Goal: Task Accomplishment & Management: Use online tool/utility

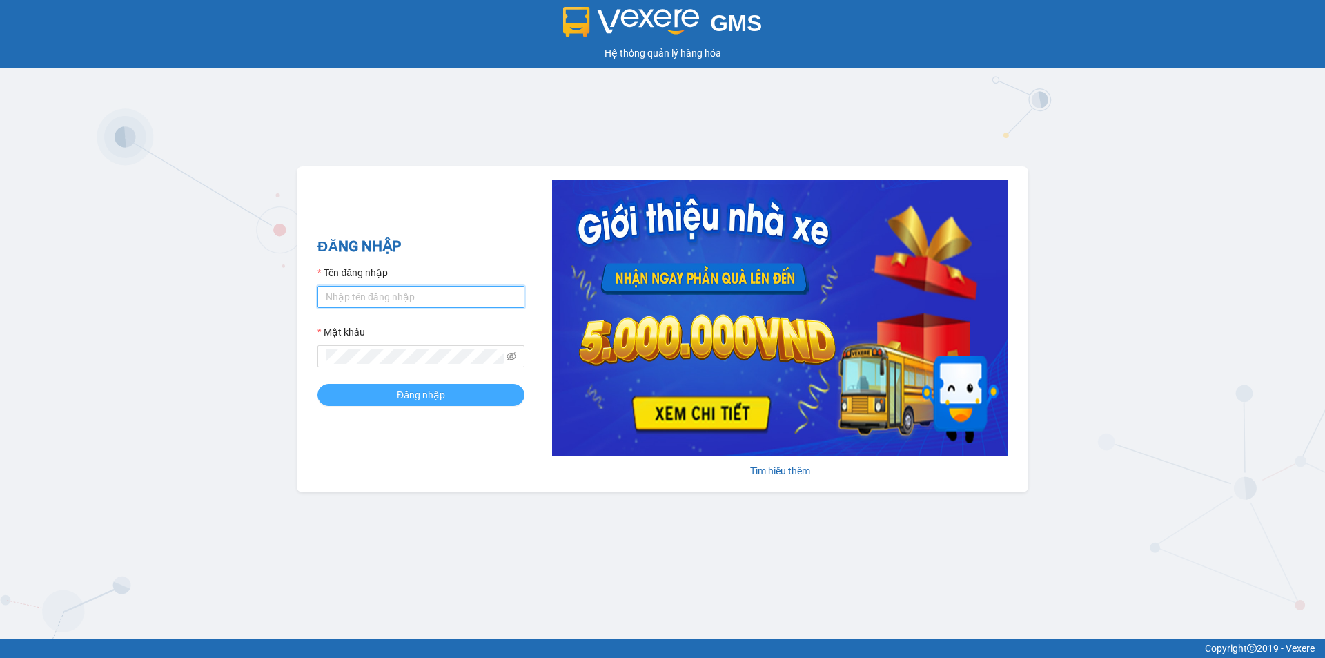
type input "phihung.thienthanh"
click at [420, 388] on span "Đăng nhập" at bounding box center [421, 394] width 48 height 15
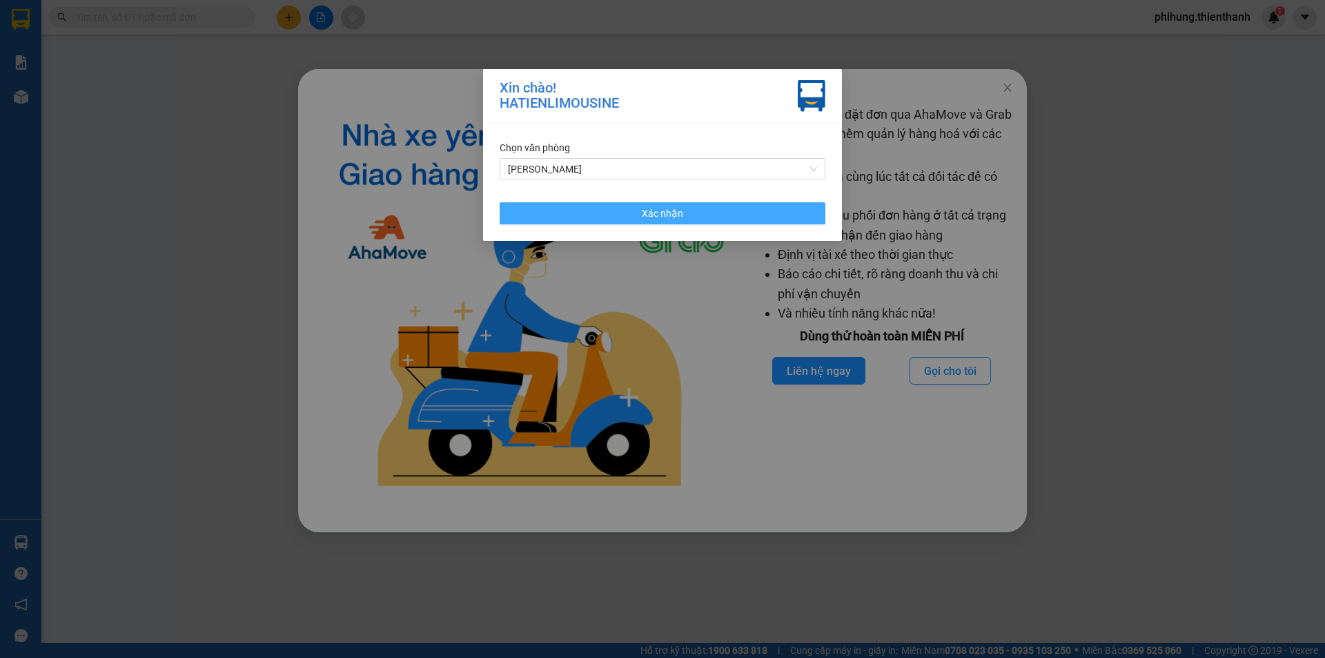
click at [673, 218] on span "Xác nhận" at bounding box center [662, 213] width 41 height 15
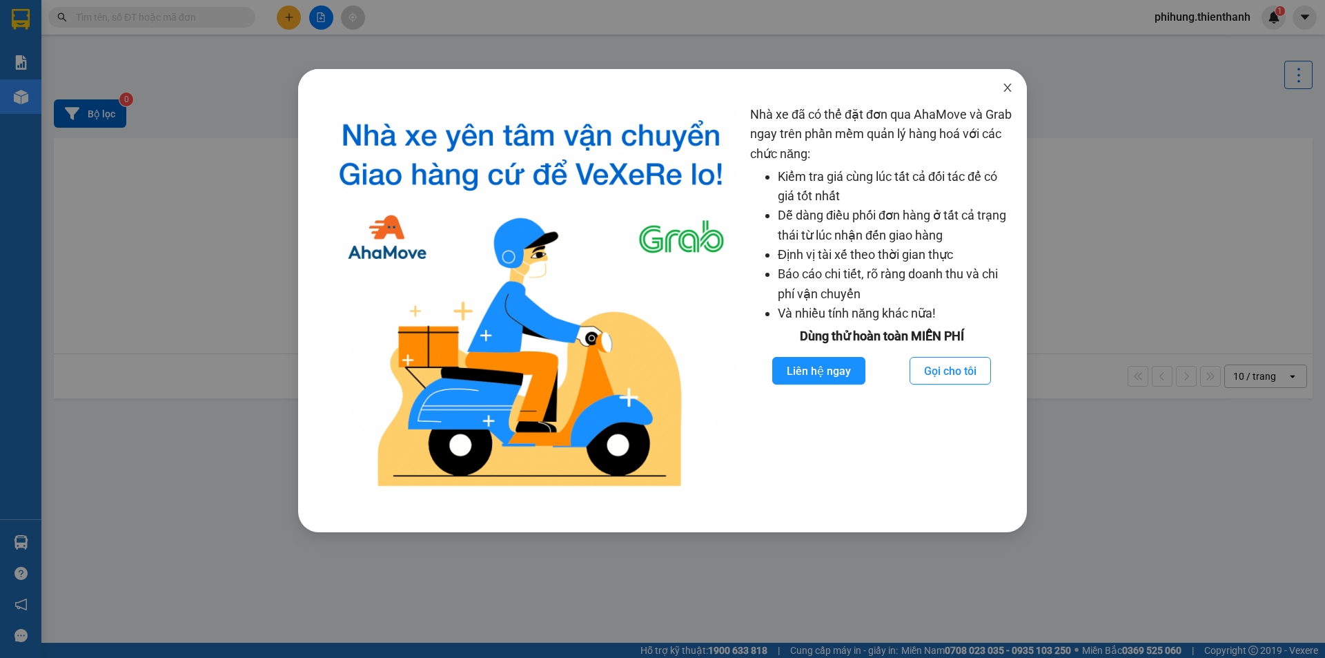
click at [999, 90] on span "Close" at bounding box center [1007, 88] width 39 height 39
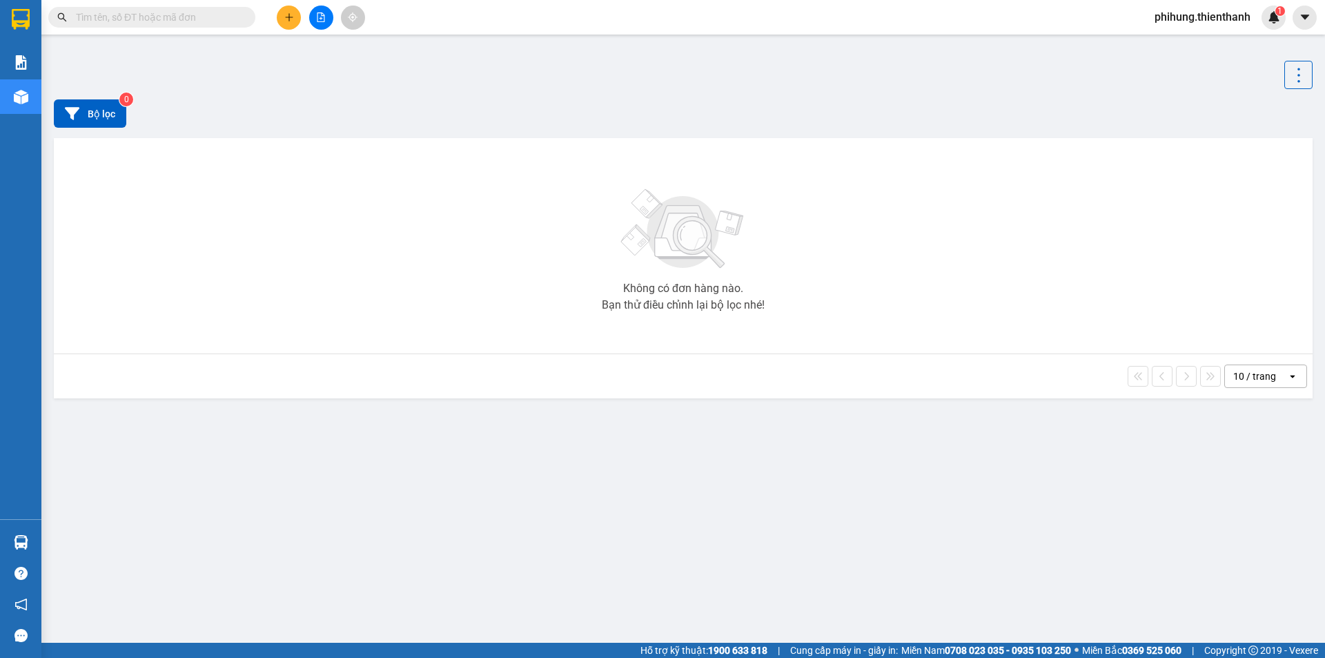
click at [316, 19] on icon "file-add" at bounding box center [321, 17] width 10 height 10
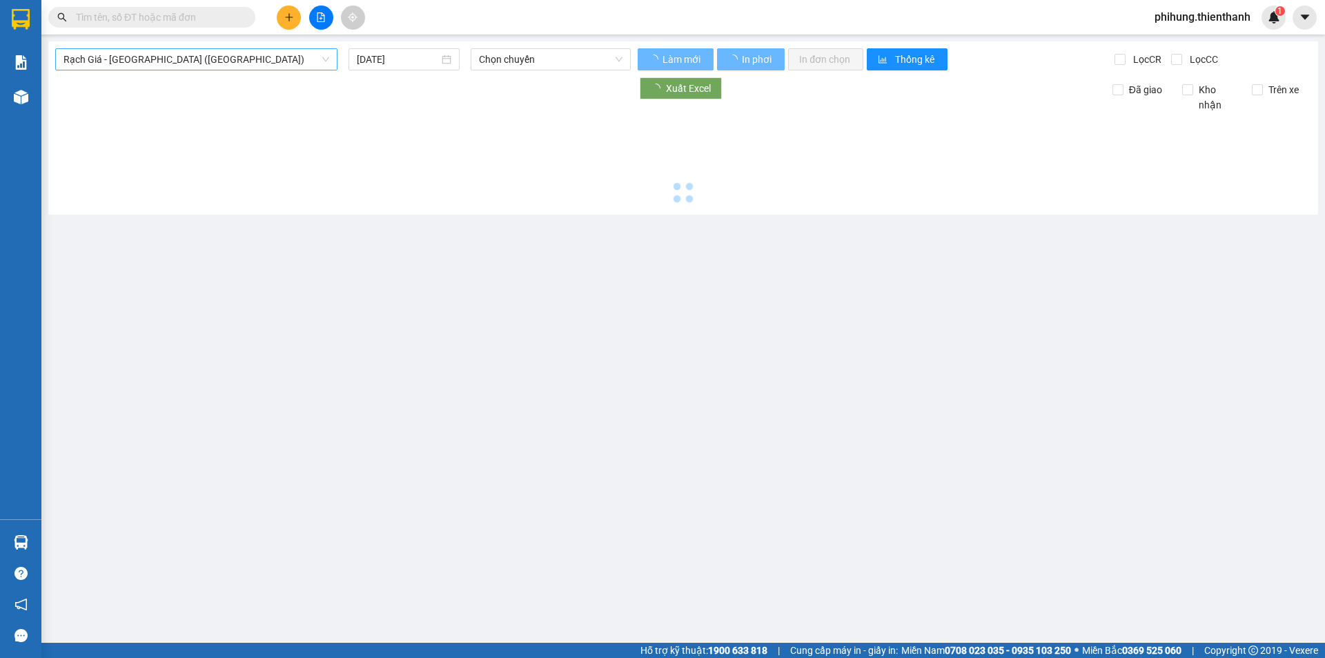
click at [119, 66] on span "Rạch Giá - [GEOGRAPHIC_DATA] ([GEOGRAPHIC_DATA])" at bounding box center [196, 59] width 266 height 21
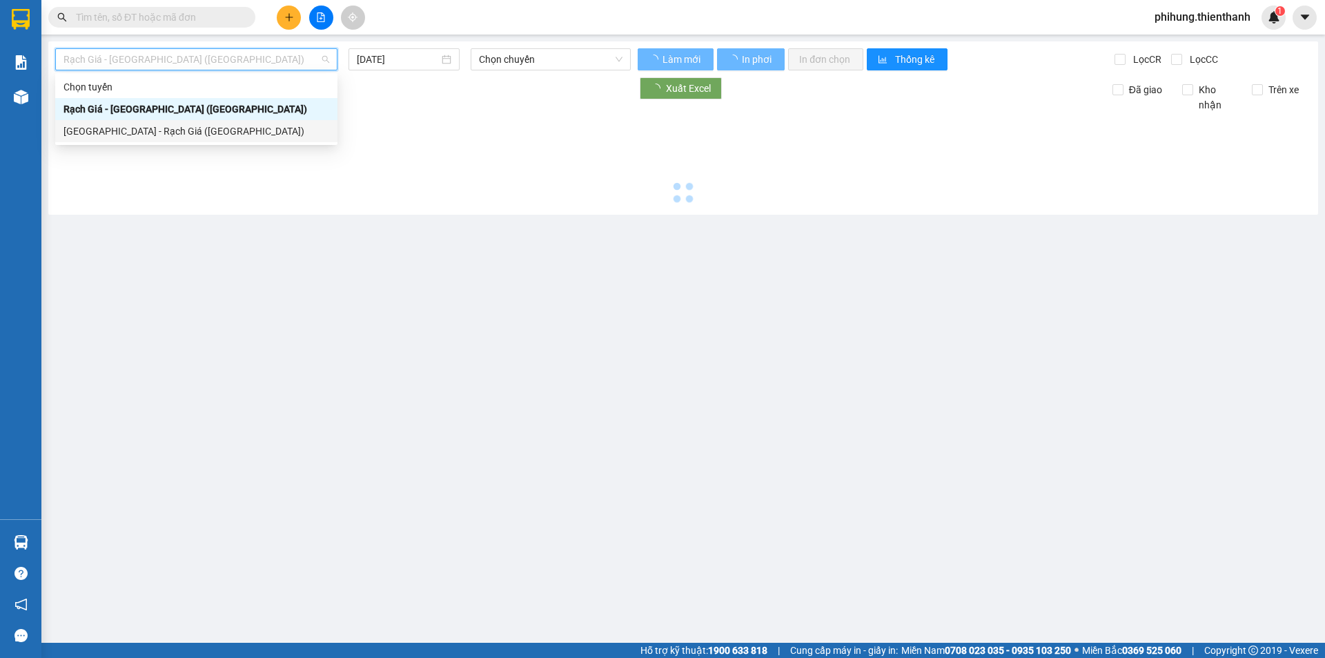
click at [151, 131] on div "[GEOGRAPHIC_DATA] - Rạch Giá ([GEOGRAPHIC_DATA])" at bounding box center [196, 131] width 266 height 15
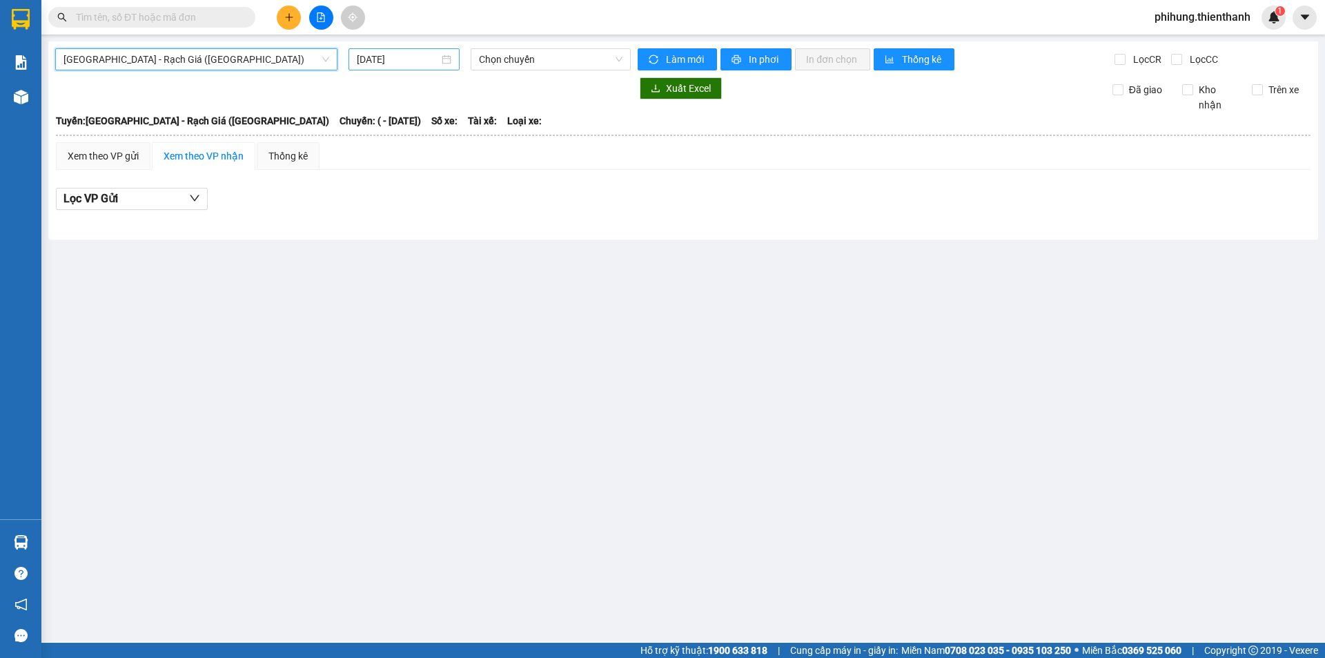
click at [390, 67] on div "[DATE]" at bounding box center [404, 59] width 111 height 22
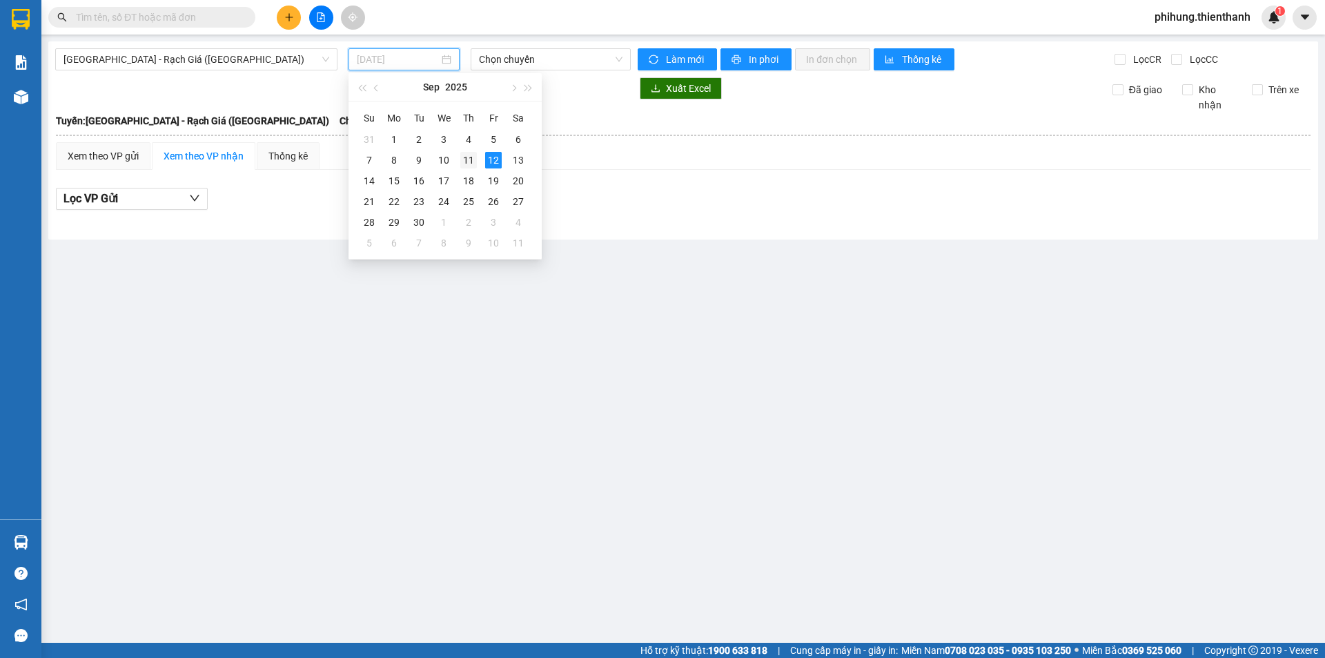
click at [472, 154] on div "11" at bounding box center [468, 160] width 17 height 17
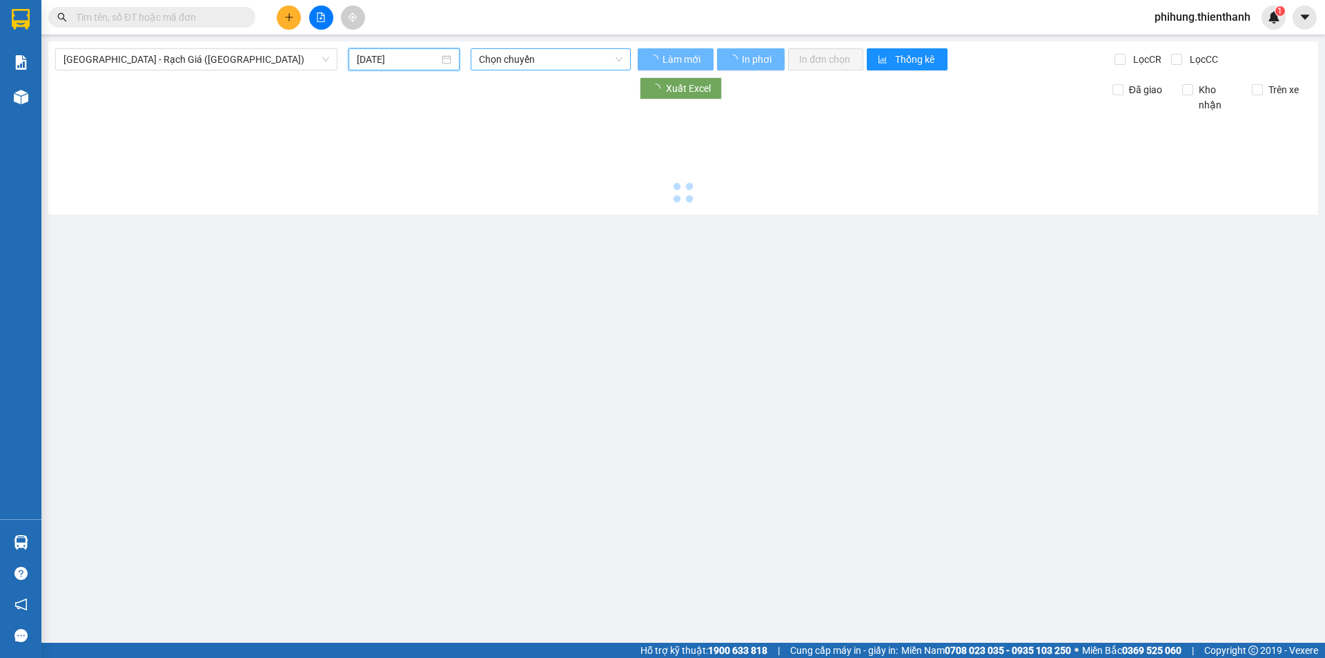
type input "[DATE]"
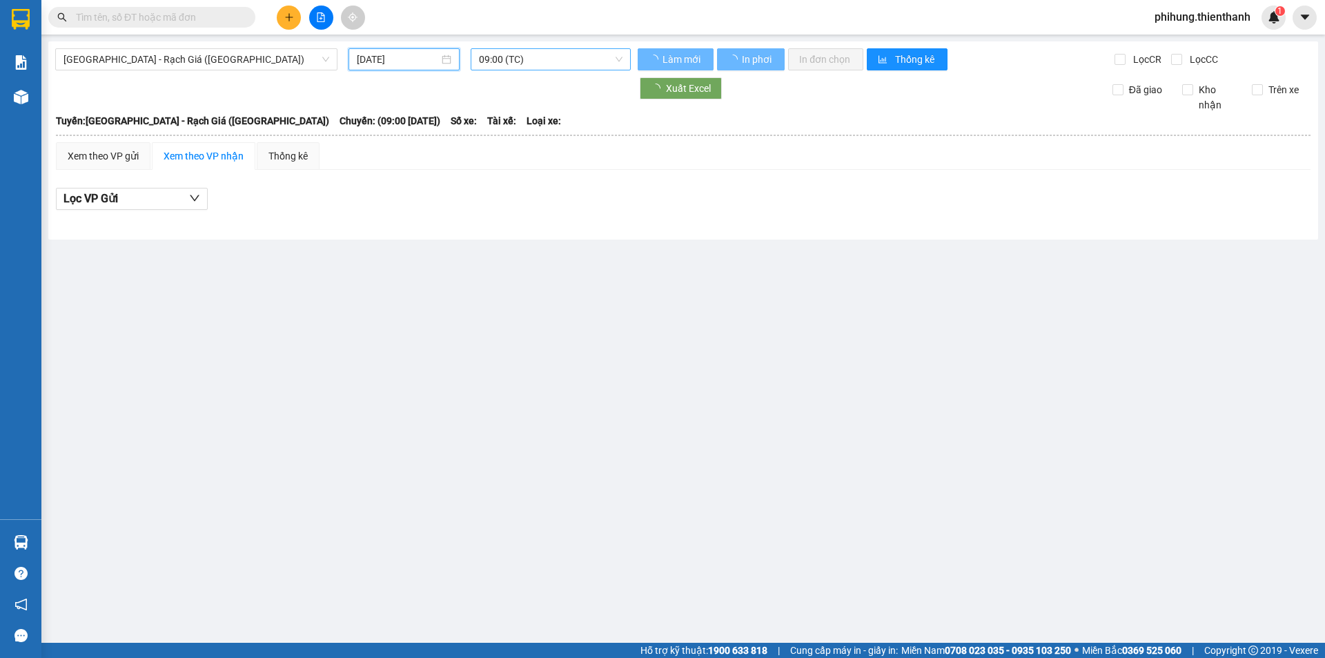
click at [527, 58] on span "09:00 (TC)" at bounding box center [551, 59] width 144 height 21
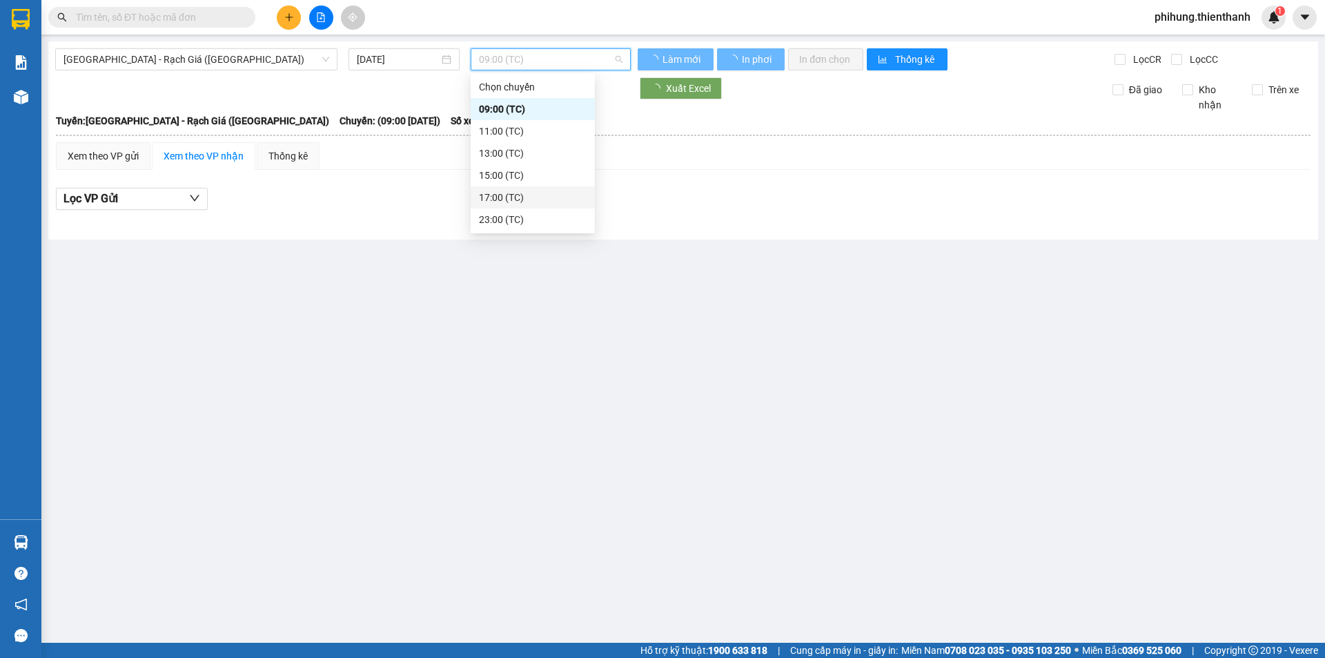
click at [527, 212] on div "23:00 (TC)" at bounding box center [533, 219] width 108 height 15
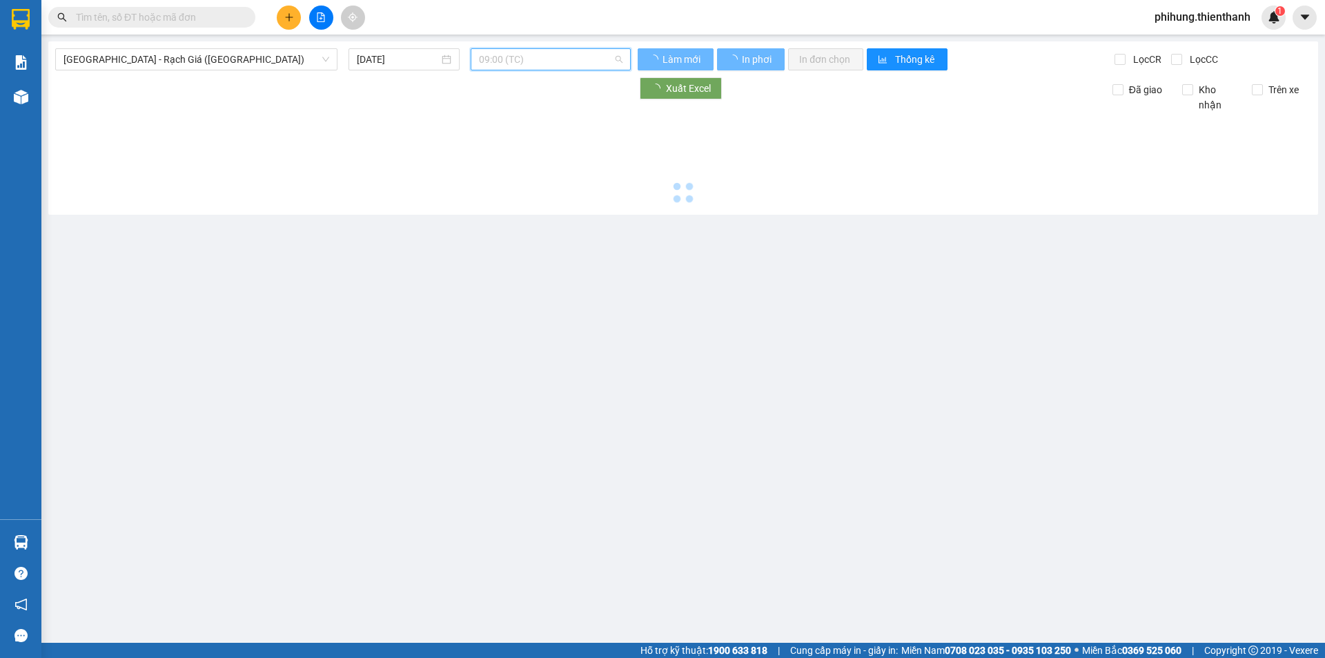
click at [542, 65] on span "09:00 (TC)" at bounding box center [551, 59] width 144 height 21
click at [525, 224] on div "23:00 (TC)" at bounding box center [533, 219] width 108 height 15
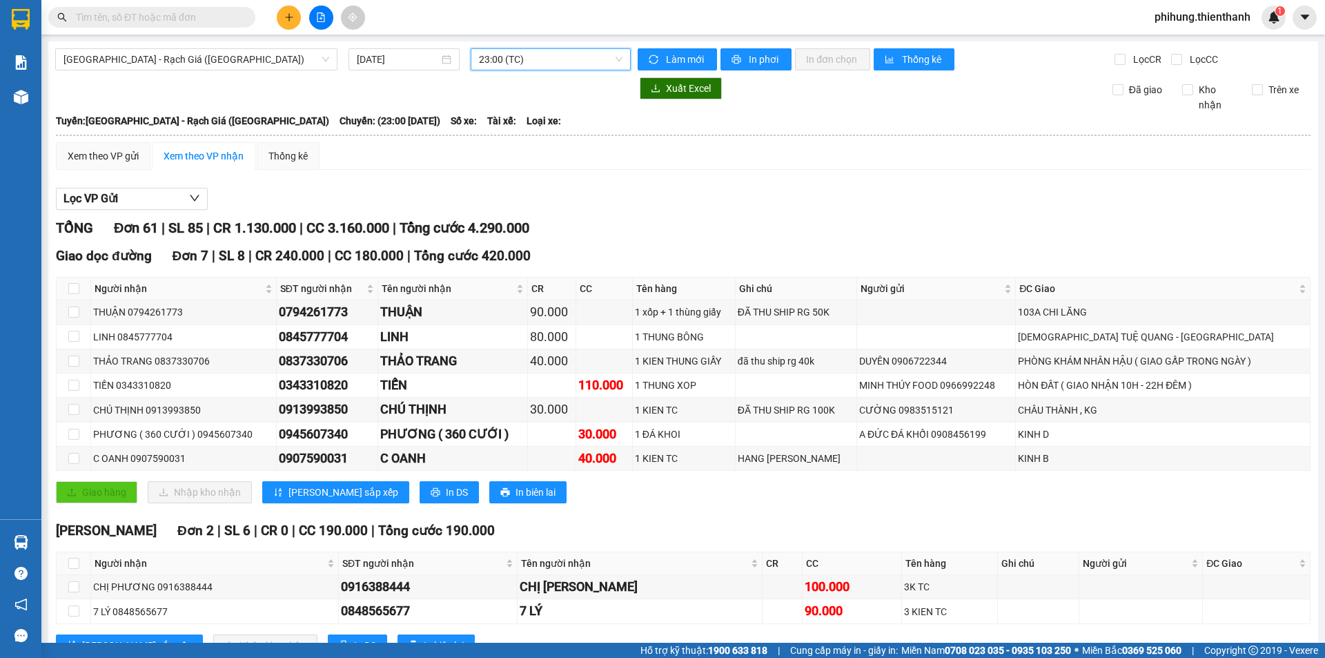
click at [554, 60] on span "23:00 (TC)" at bounding box center [551, 59] width 144 height 21
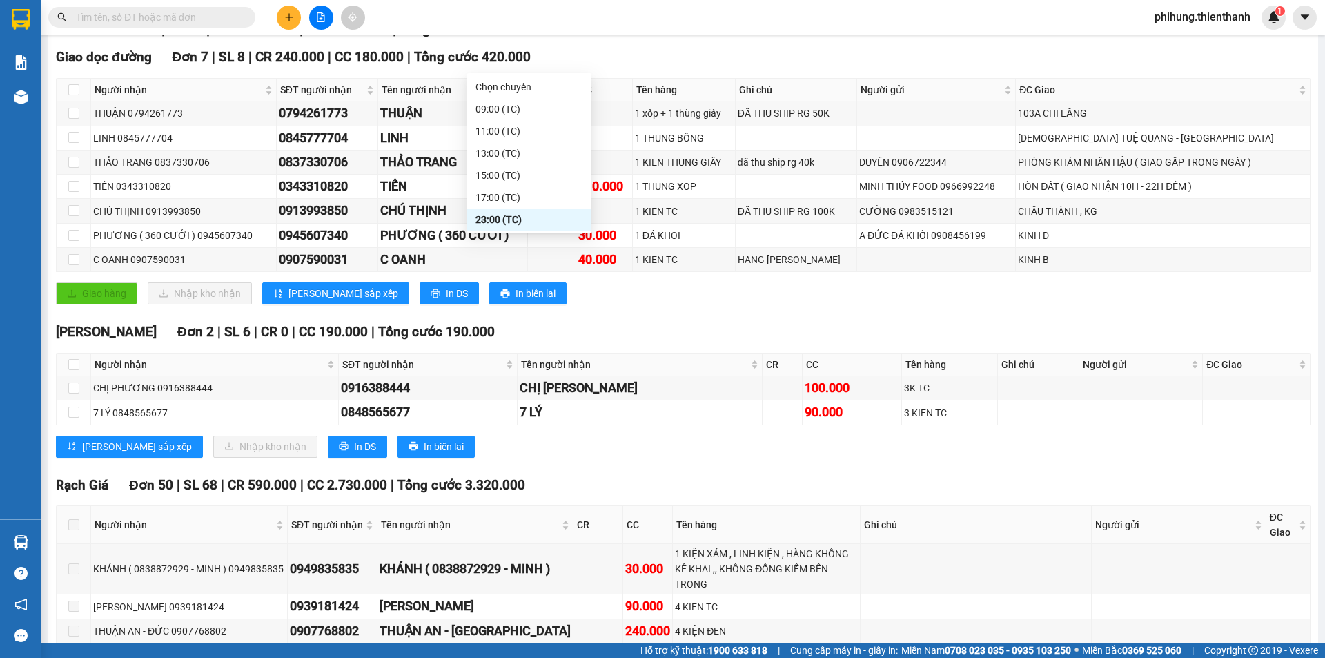
scroll to position [207, 0]
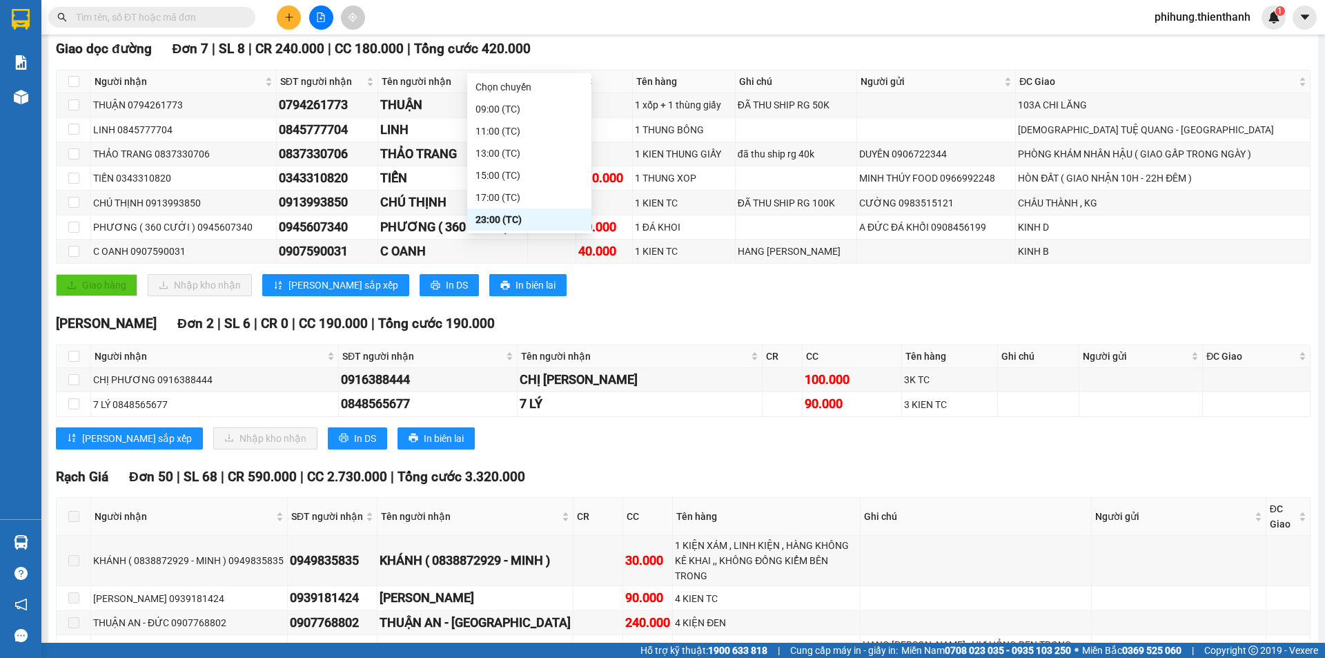
click at [1053, 443] on div "[PERSON_NAME] sắp xếp Nhập kho nhận In DS In biên lai" at bounding box center [683, 438] width 1255 height 22
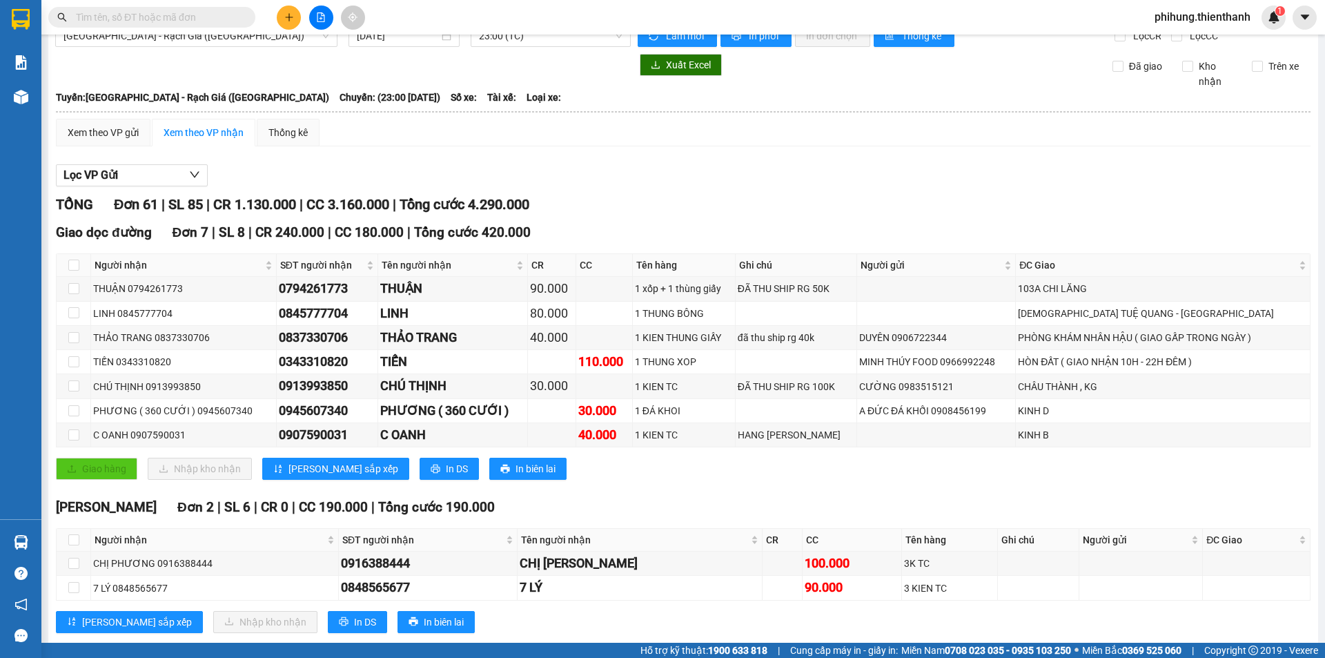
scroll to position [0, 0]
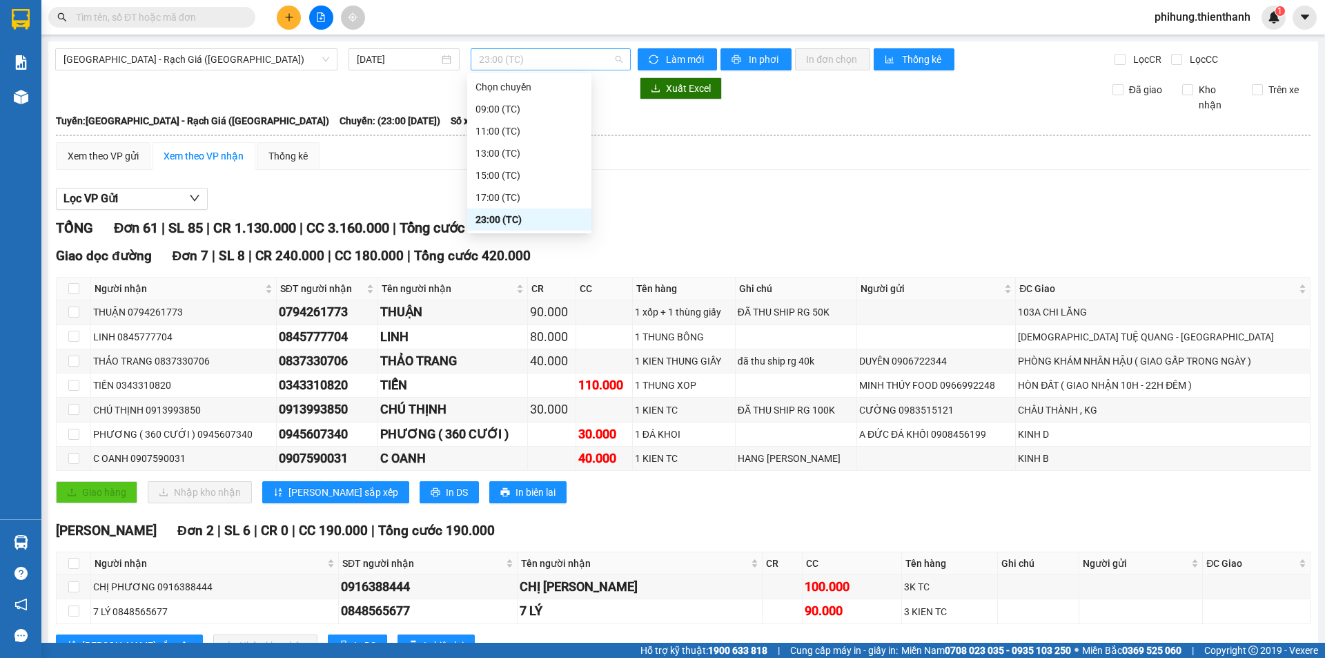
click at [531, 64] on span "23:00 (TC)" at bounding box center [551, 59] width 144 height 21
click at [515, 198] on div "17:00 (TC)" at bounding box center [529, 197] width 108 height 15
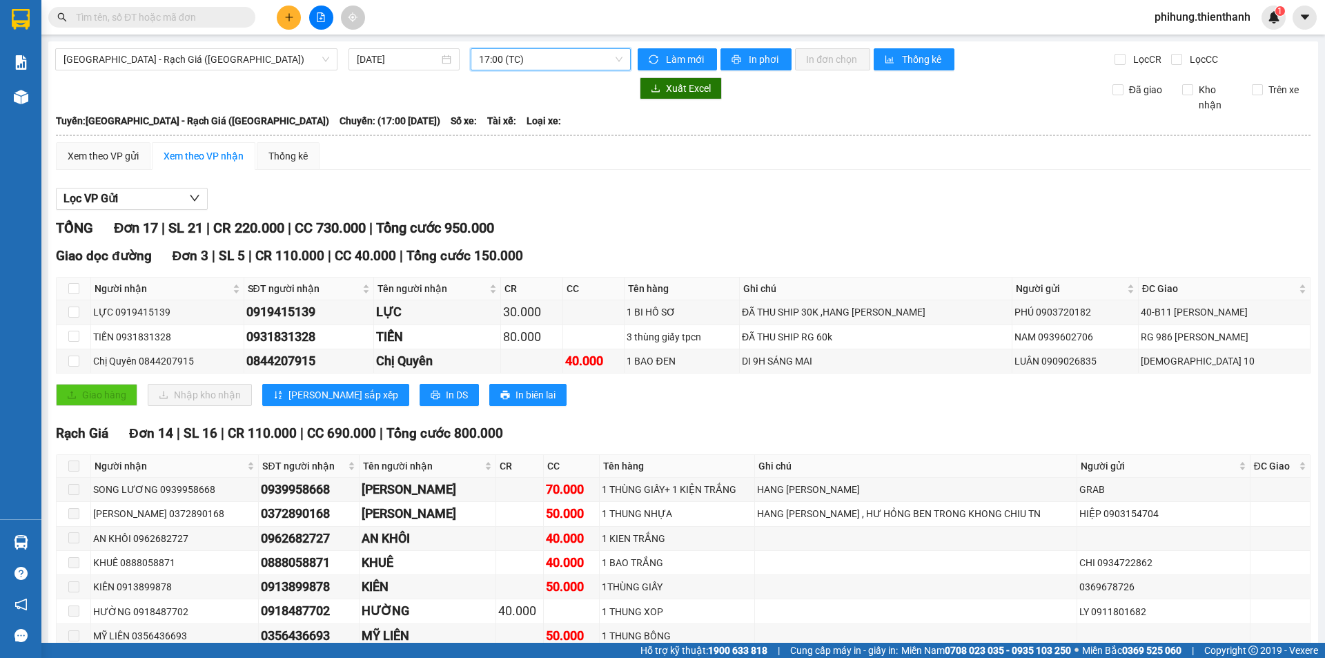
click at [569, 50] on span "17:00 (TC)" at bounding box center [551, 59] width 144 height 21
click at [534, 115] on div "09:00 (TC)" at bounding box center [529, 108] width 108 height 15
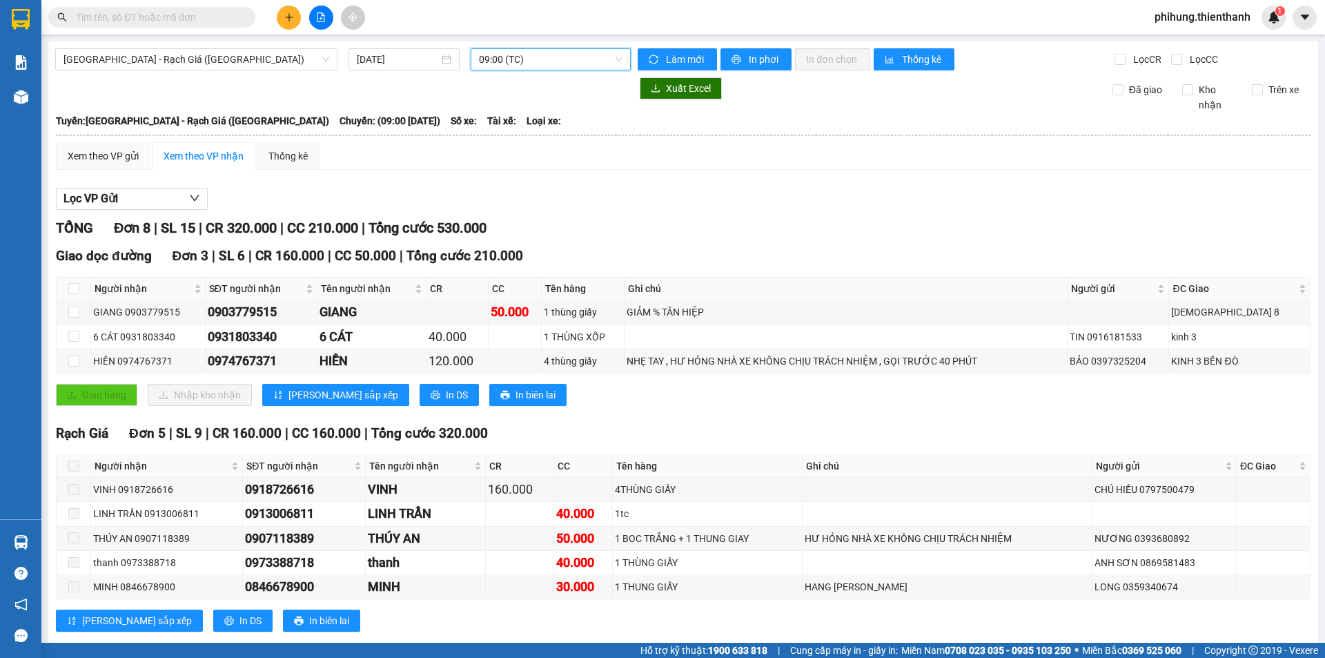
click at [551, 55] on span "09:00 (TC)" at bounding box center [551, 59] width 144 height 21
click at [502, 135] on div "11:00 (TC)" at bounding box center [529, 131] width 108 height 15
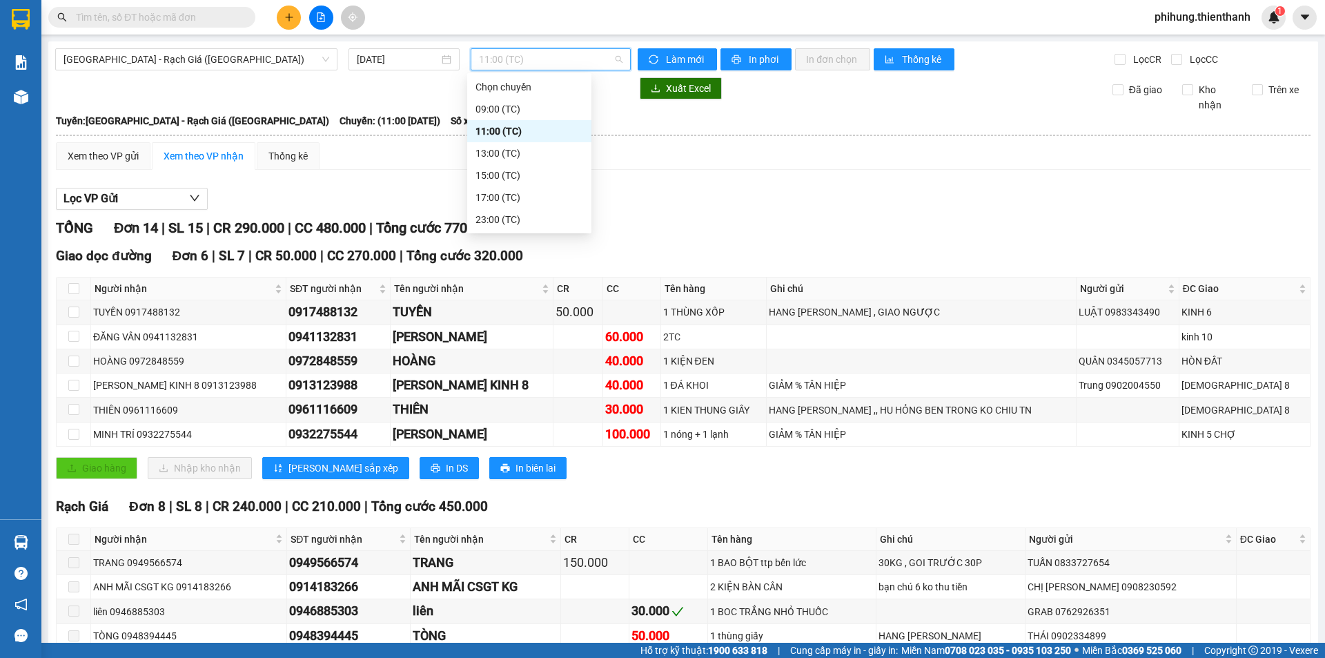
click at [502, 55] on span "11:00 (TC)" at bounding box center [551, 59] width 144 height 21
click at [538, 142] on div "13:00 (TC)" at bounding box center [529, 153] width 124 height 22
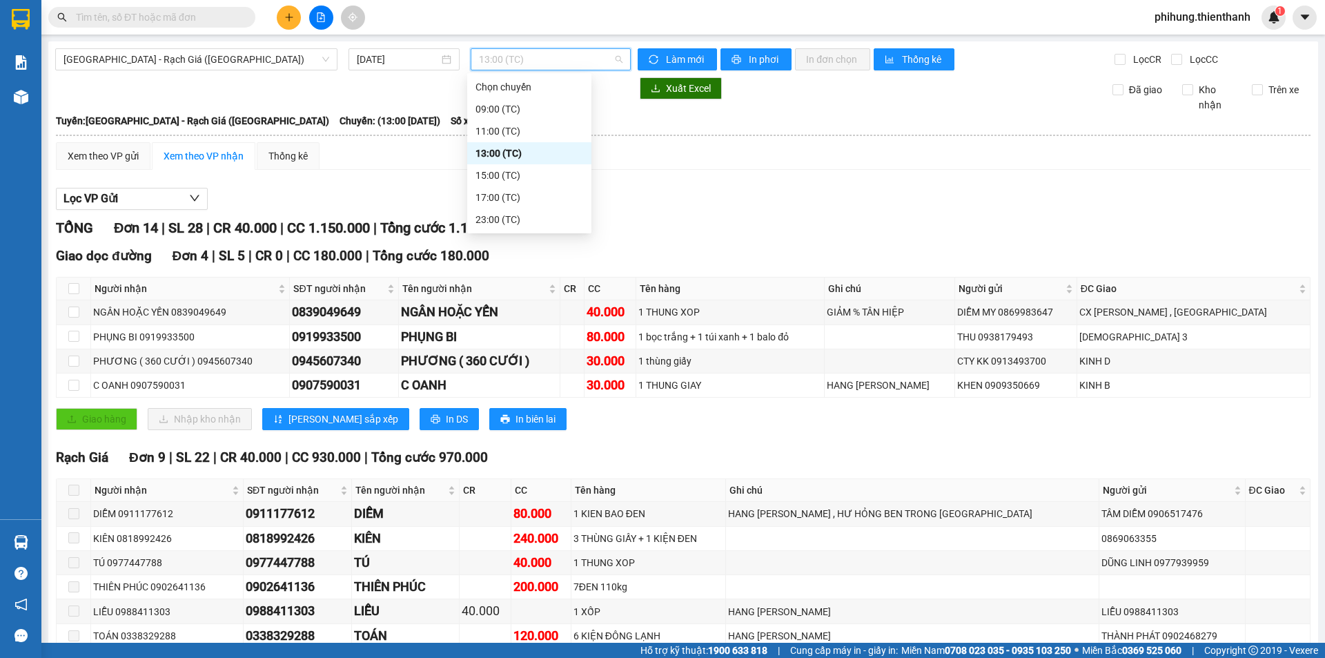
click at [515, 56] on span "13:00 (TC)" at bounding box center [551, 59] width 144 height 21
click at [516, 170] on div "15:00 (TC)" at bounding box center [529, 175] width 108 height 15
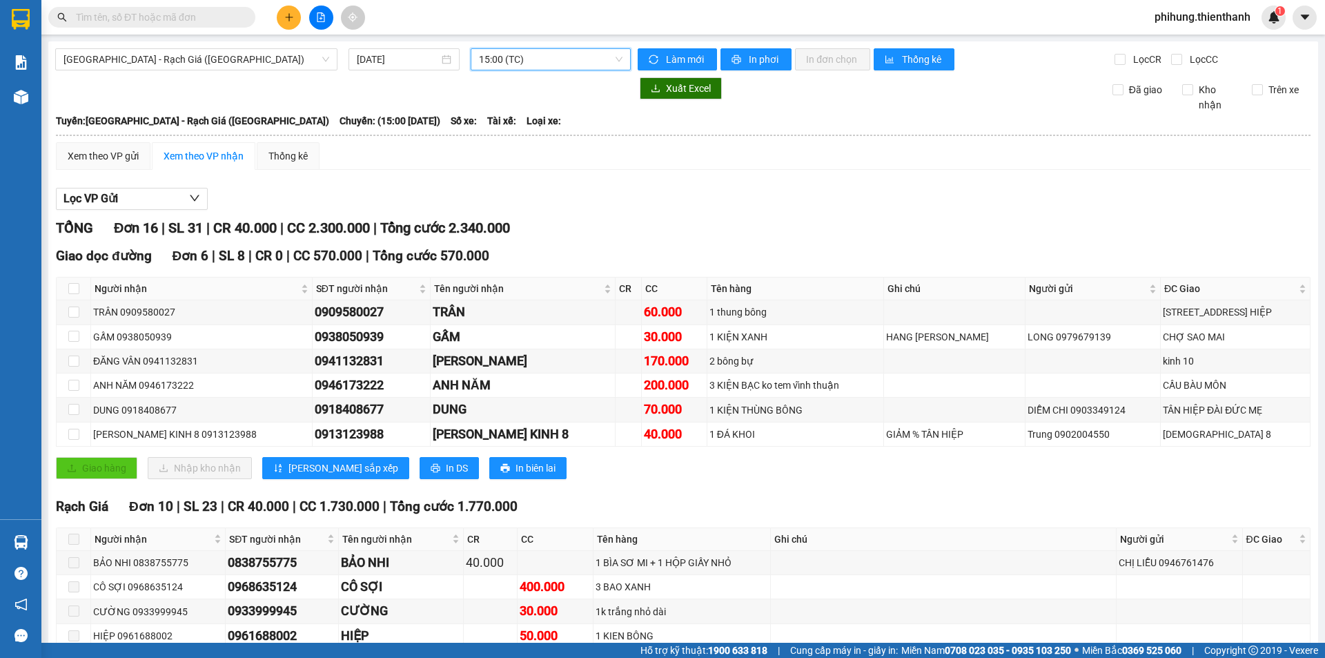
click at [545, 57] on span "15:00 (TC)" at bounding box center [551, 59] width 144 height 21
